Goal: Feedback & Contribution: Submit feedback/report problem

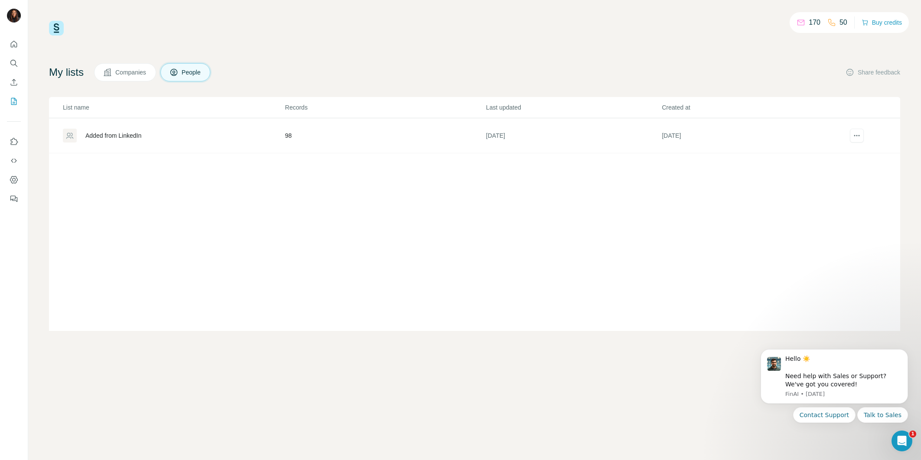
click at [730, 184] on div "List name Records Last updated Created at Added from LinkedIn 98 [DATE] [DATE]" at bounding box center [474, 214] width 851 height 234
click at [809, 23] on p "170" at bounding box center [815, 22] width 12 height 10
click at [176, 72] on icon at bounding box center [174, 73] width 4 height 5
click at [16, 179] on icon "Dashboard" at bounding box center [14, 180] width 9 height 9
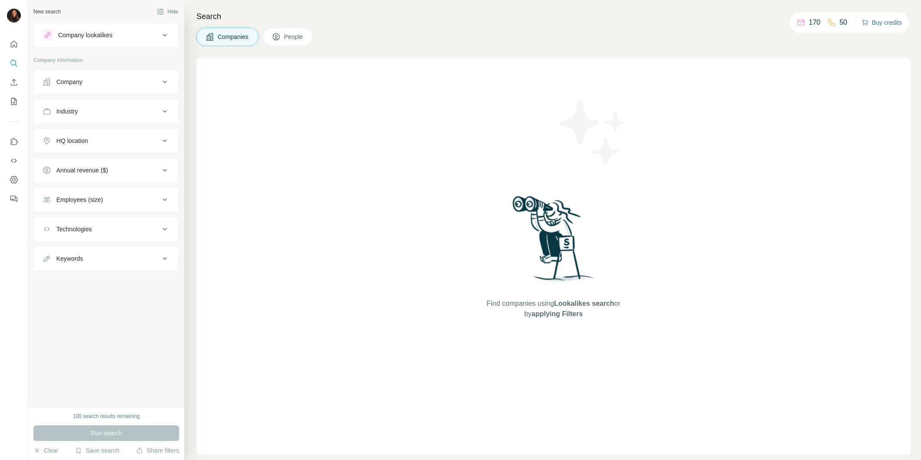
click at [874, 24] on button "Buy credits" at bounding box center [881, 22] width 40 height 12
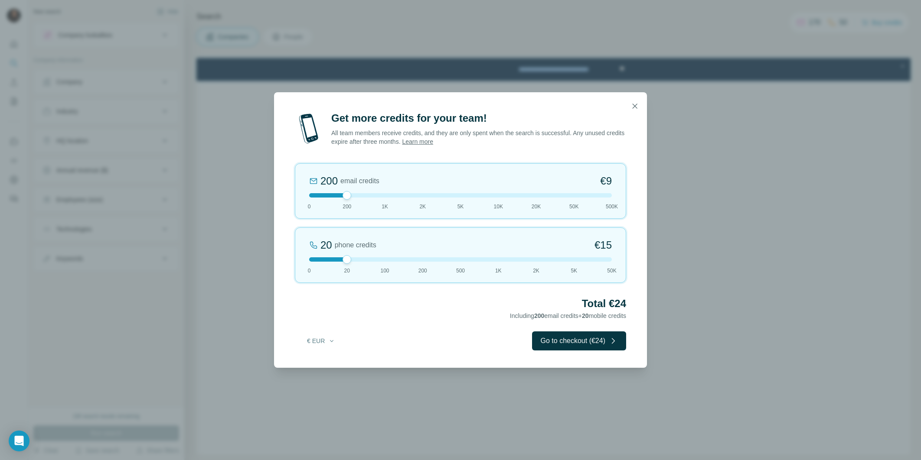
click at [654, 313] on div "Get more credits for your team! All team members receive credits, and they are …" at bounding box center [460, 230] width 921 height 460
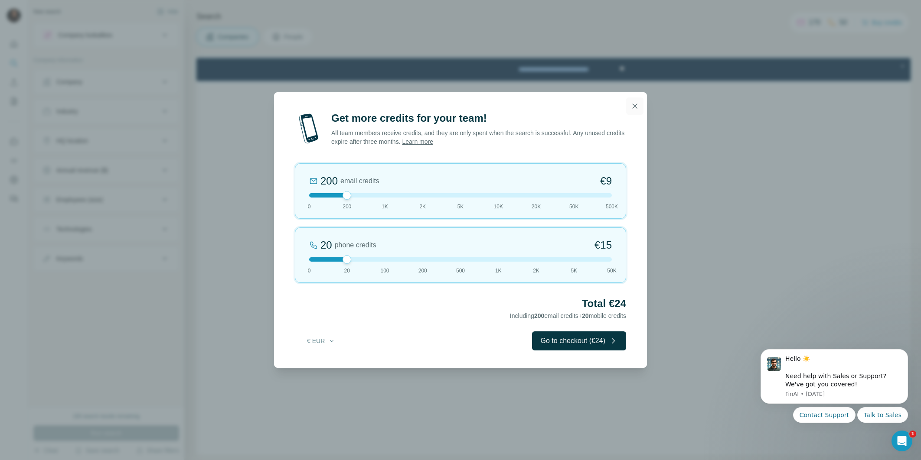
click at [637, 106] on icon "button" at bounding box center [634, 106] width 9 height 9
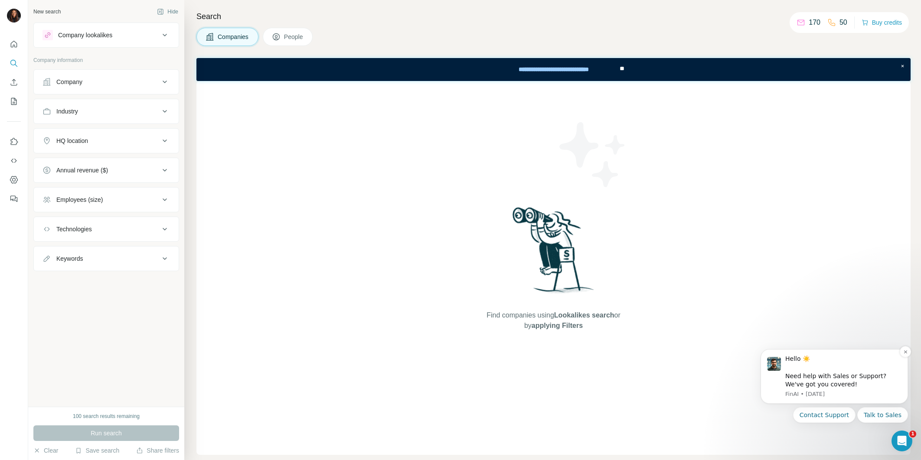
click at [835, 387] on div "Hello ☀️ ​ Need help with Sales or Support? We've got you covered!" at bounding box center [843, 372] width 116 height 34
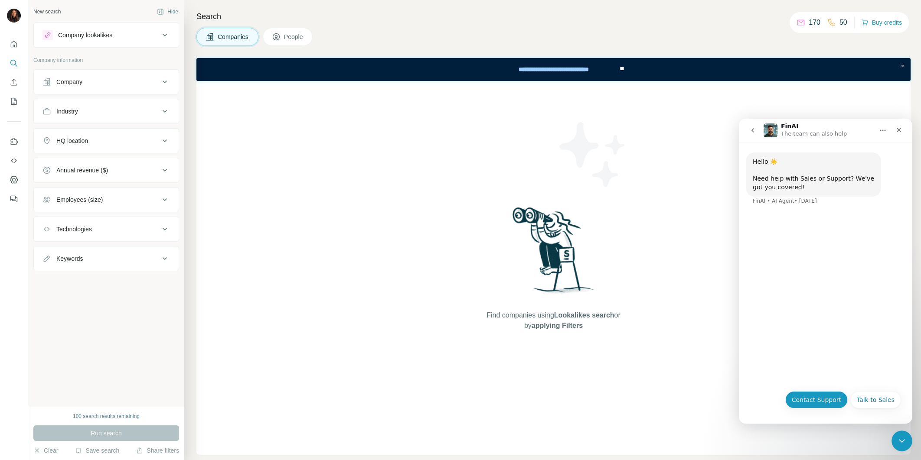
click at [817, 402] on button "Contact Support" at bounding box center [816, 399] width 62 height 17
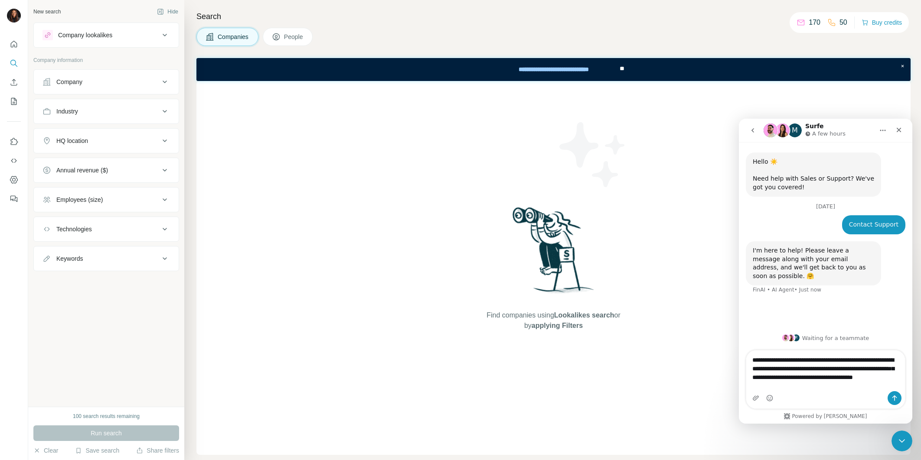
type textarea "**********"
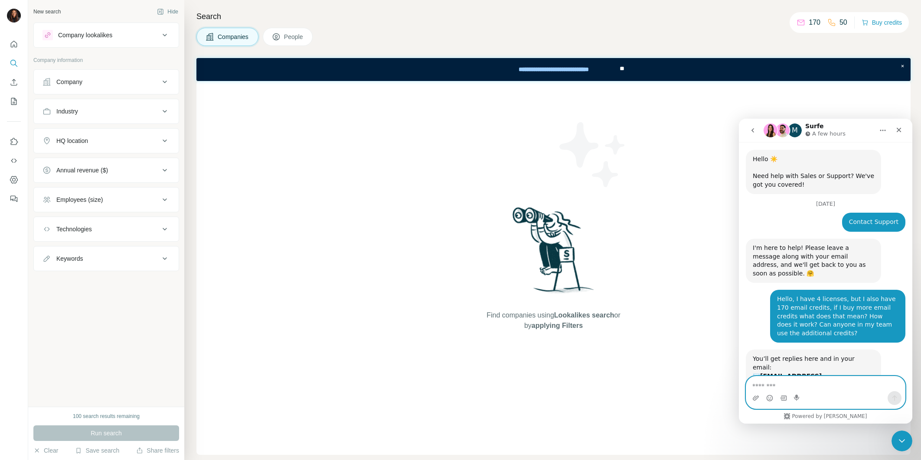
scroll to position [59, 0]
